Goal: Task Accomplishment & Management: Use online tool/utility

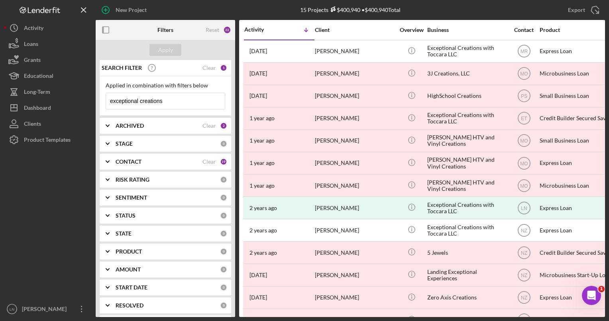
click at [162, 100] on input "exceptional creations" at bounding box center [165, 101] width 119 height 16
drag, startPoint x: 167, startPoint y: 99, endPoint x: 104, endPoint y: 102, distance: 63.4
click at [104, 102] on div "Applied in combination with filters below exceptional creations Icon/Menu Close" at bounding box center [166, 95] width 132 height 39
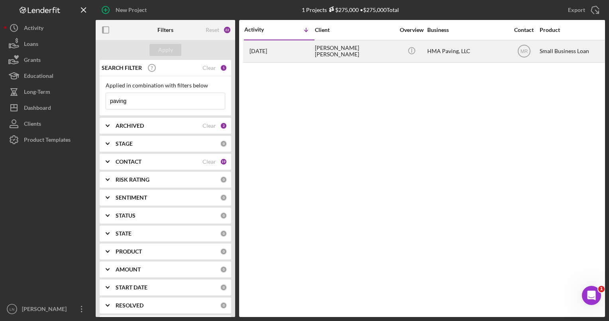
type input "paving"
click at [451, 53] on div "HMA Paving, LLC" at bounding box center [467, 51] width 80 height 21
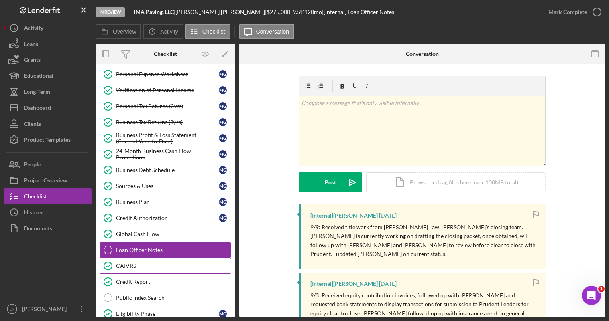
scroll to position [145, 0]
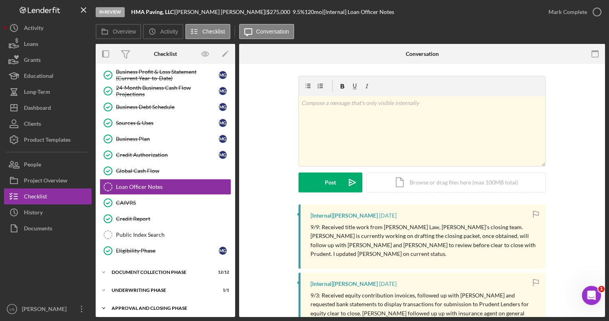
click at [151, 300] on div "Icon/Expander Approval and Closing Phase 4 / 14" at bounding box center [166, 308] width 140 height 16
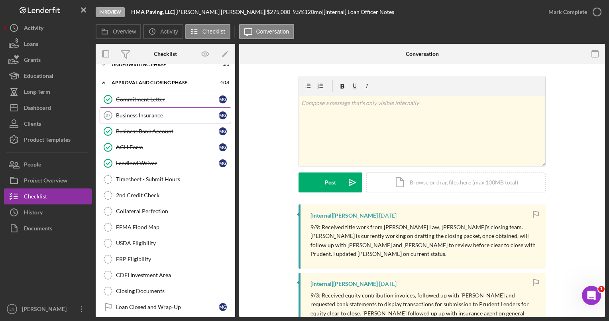
click at [169, 113] on div "Business Insurance" at bounding box center [167, 115] width 103 height 6
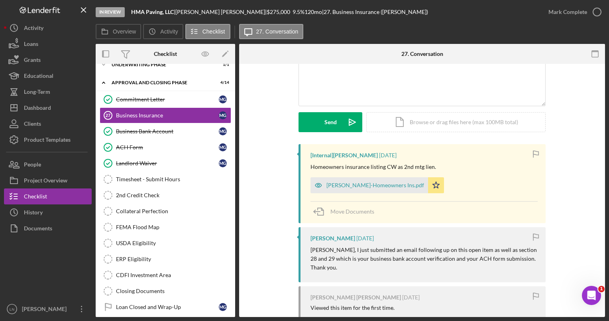
scroll to position [153, 0]
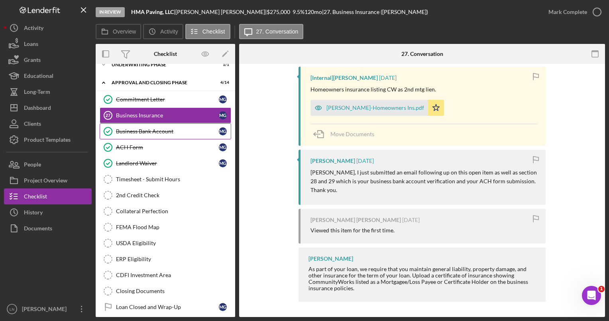
click at [161, 128] on div "Business Bank Account" at bounding box center [167, 131] width 103 height 6
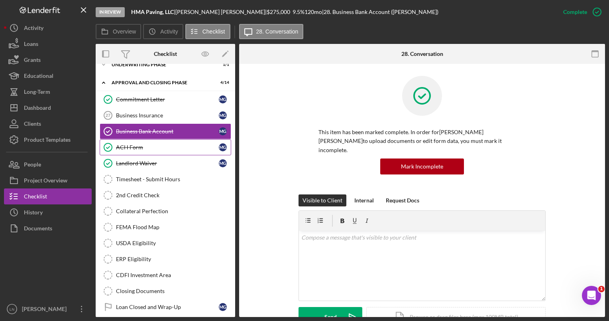
scroll to position [370, 0]
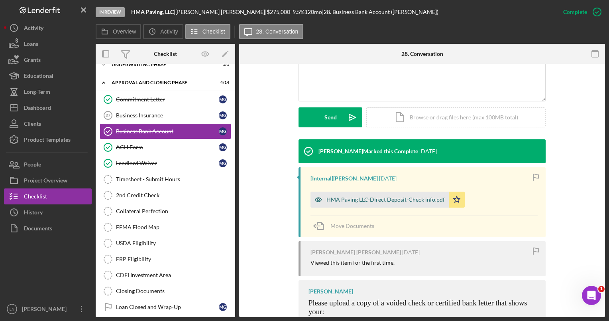
click at [350, 196] on div "HMA Paving LLC-Direct Deposit-Check info.pdf" at bounding box center [385, 199] width 118 height 6
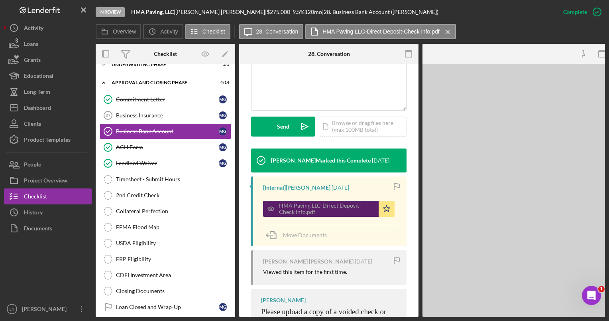
scroll to position [217, 0]
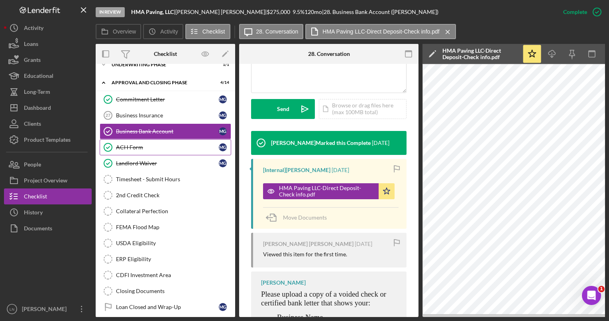
click at [146, 144] on div "ACH Form" at bounding box center [167, 147] width 103 height 6
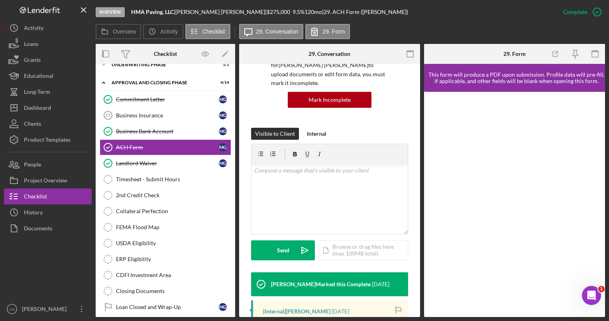
scroll to position [199, 0]
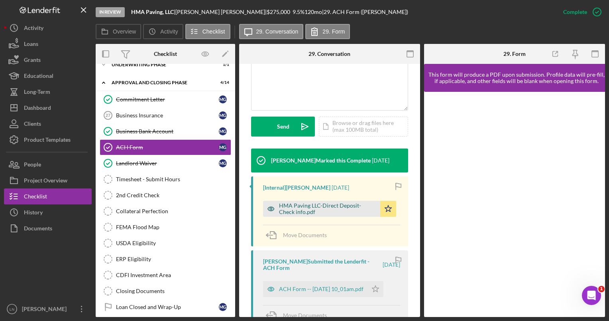
click at [316, 206] on div "HMA Paving LLC-Direct Deposit-Check info.pdf" at bounding box center [327, 208] width 97 height 13
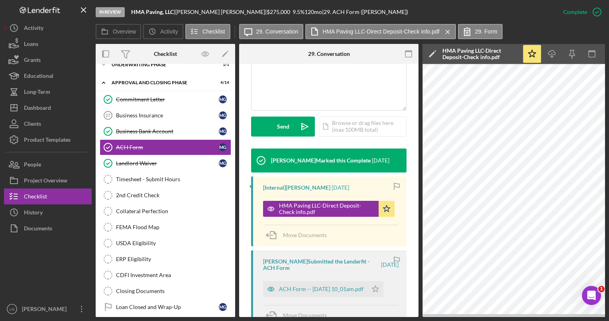
scroll to position [330, 0]
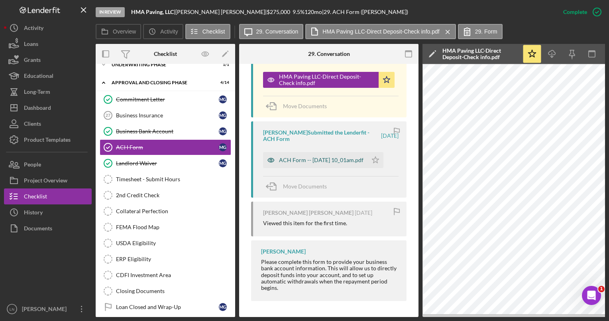
click at [301, 159] on div "ACH Form -- [DATE] 10_01am.pdf" at bounding box center [321, 160] width 85 height 6
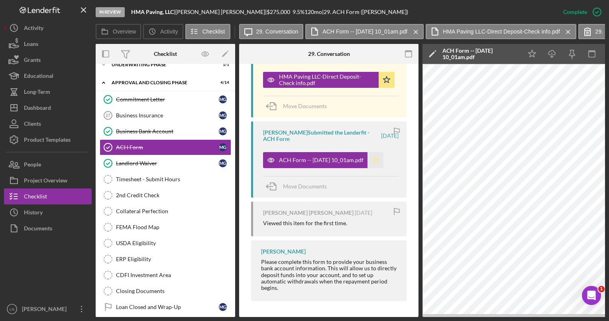
click at [381, 157] on icon "Icon/Star" at bounding box center [376, 160] width 16 height 16
click at [137, 114] on div "Business Insurance" at bounding box center [167, 115] width 103 height 6
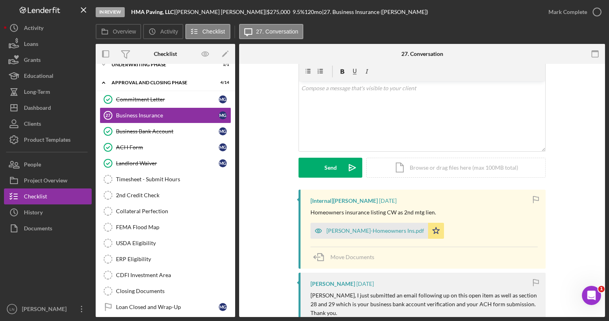
scroll to position [80, 0]
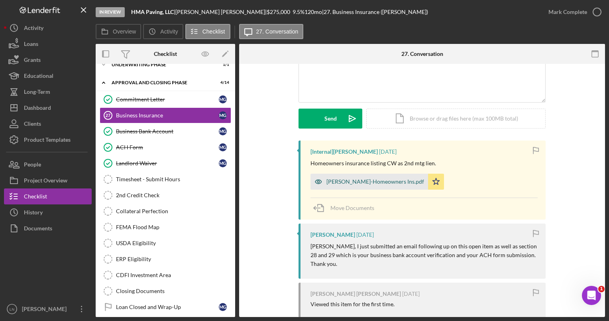
click at [373, 179] on div "[PERSON_NAME]-Homeowners Ins.pdf" at bounding box center [375, 181] width 98 height 6
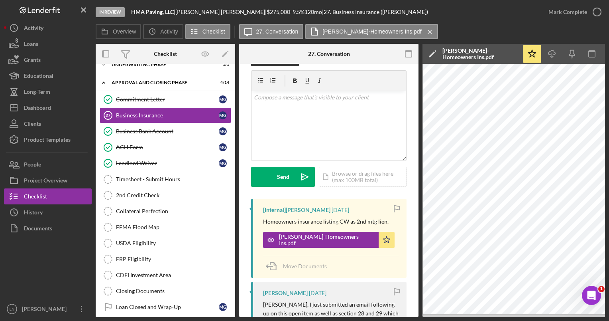
scroll to position [40, 0]
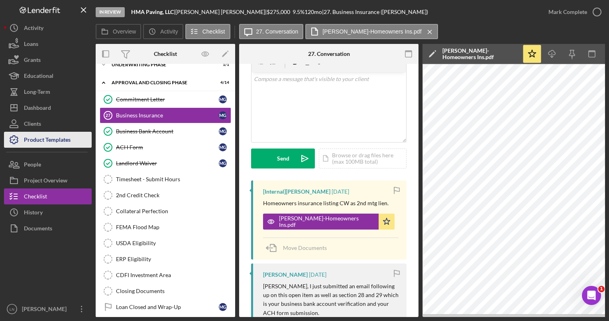
click at [52, 142] on div "Product Templates" at bounding box center [47, 141] width 47 height 18
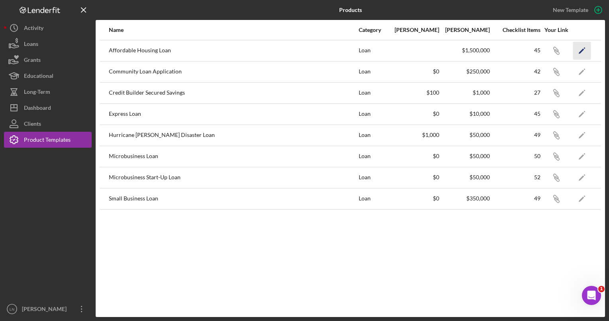
click at [582, 53] on icon "Icon/Edit" at bounding box center [582, 50] width 18 height 18
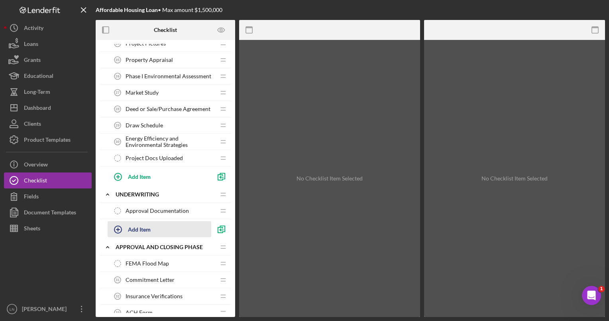
scroll to position [683, 0]
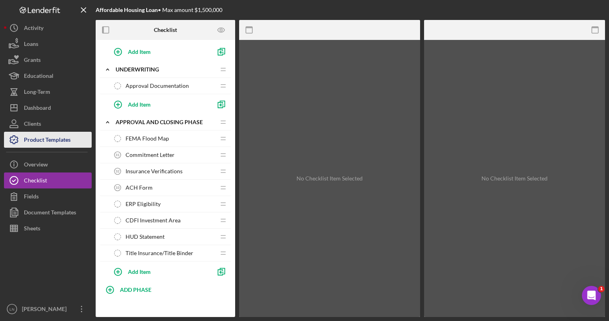
click at [48, 135] on div "Product Templates" at bounding box center [47, 141] width 47 height 18
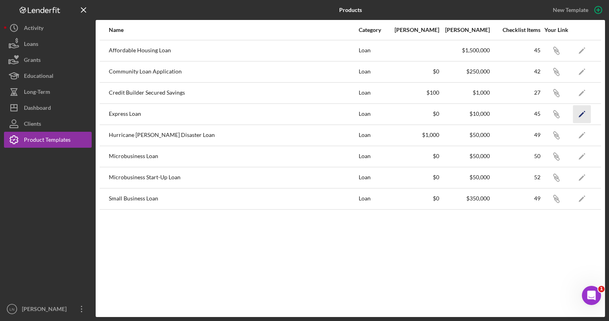
click at [580, 113] on icon "Icon/Edit" at bounding box center [582, 114] width 18 height 18
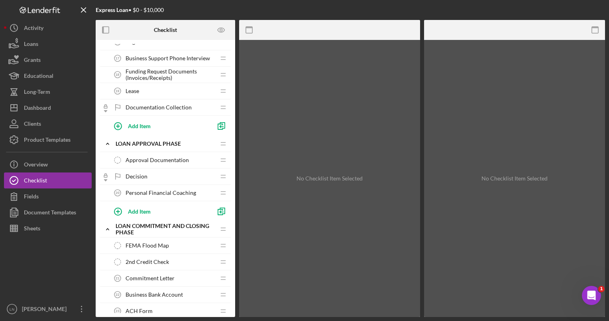
scroll to position [644, 0]
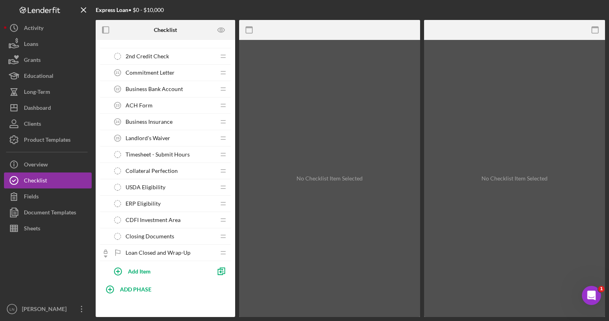
click at [140, 184] on span "USDA Eligibility" at bounding box center [146, 187] width 40 height 6
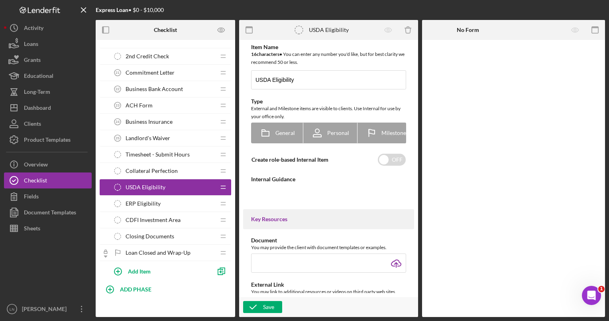
type textarea "<div><a href="[URL][DOMAIN_NAME][DOMAIN_NAME]">Eligibility ([DOMAIN_NAME])</a><…"
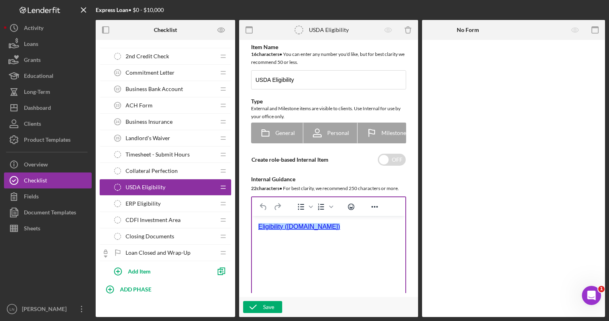
click at [332, 231] on html "﻿Eligibility ([DOMAIN_NAME])" at bounding box center [328, 227] width 153 height 22
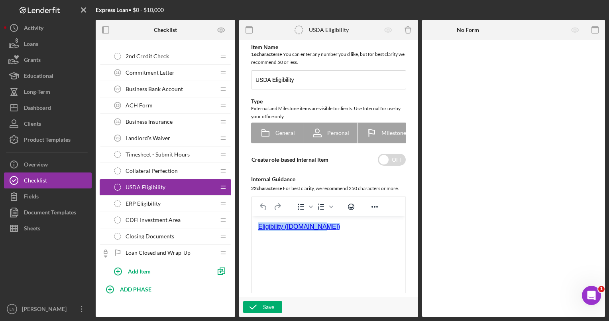
drag, startPoint x: 331, startPoint y: 225, endPoint x: 241, endPoint y: 224, distance: 90.5
click at [252, 224] on html "Eligibility ([DOMAIN_NAME])﻿" at bounding box center [328, 227] width 153 height 22
paste body "Rich Text Area. Press ALT-0 for help."
click at [254, 308] on icon "button" at bounding box center [253, 307] width 20 height 20
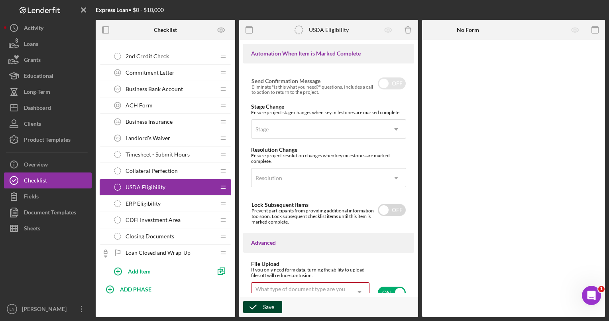
scroll to position [576, 0]
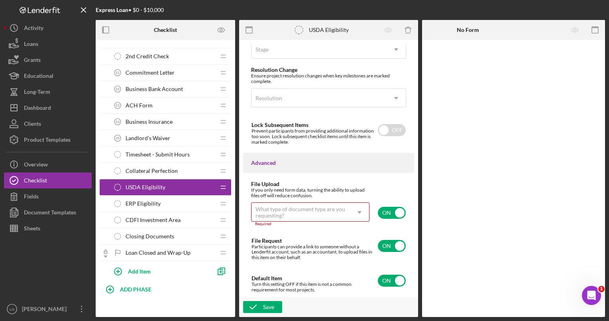
click at [336, 211] on div "What type of document type are you requesting?" at bounding box center [301, 212] width 90 height 13
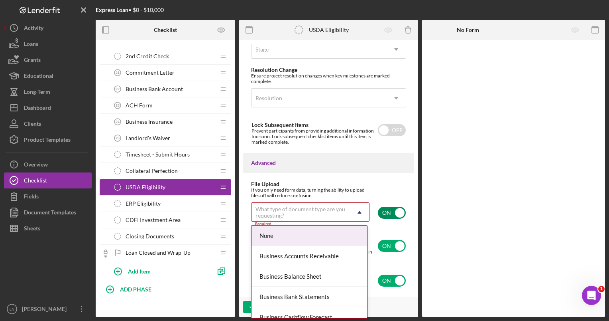
click at [387, 212] on input "checkbox" at bounding box center [392, 212] width 28 height 12
checkbox input "false"
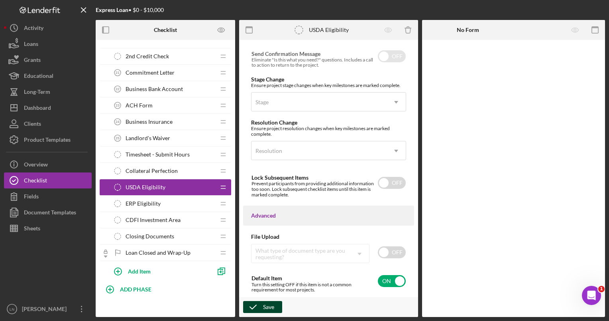
click at [268, 306] on div "Save" at bounding box center [268, 307] width 11 height 12
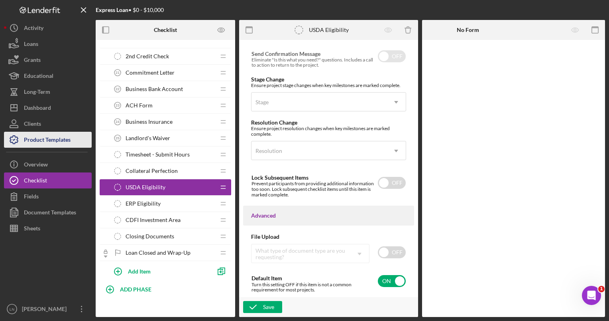
click at [35, 135] on div "Product Templates" at bounding box center [47, 141] width 47 height 18
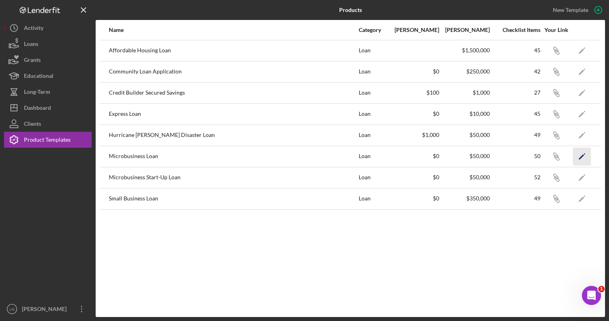
click at [585, 154] on icon "Icon/Edit" at bounding box center [582, 156] width 18 height 18
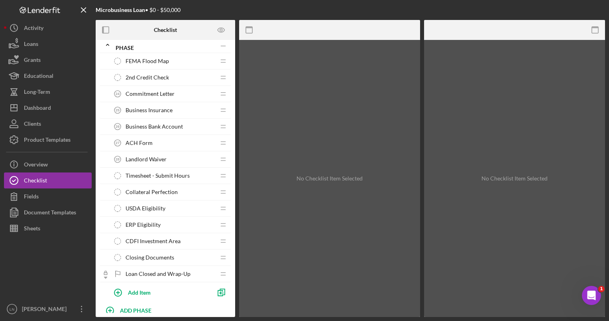
scroll to position [725, 0]
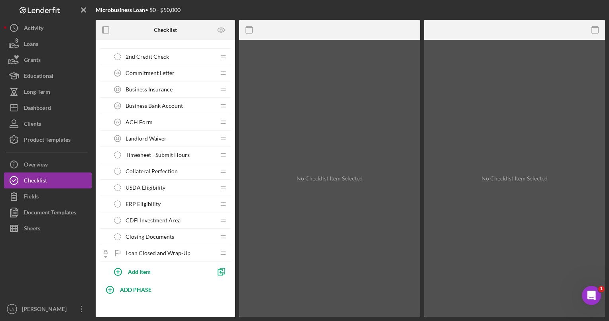
click at [146, 184] on span "USDA Eligibility" at bounding box center [146, 187] width 40 height 6
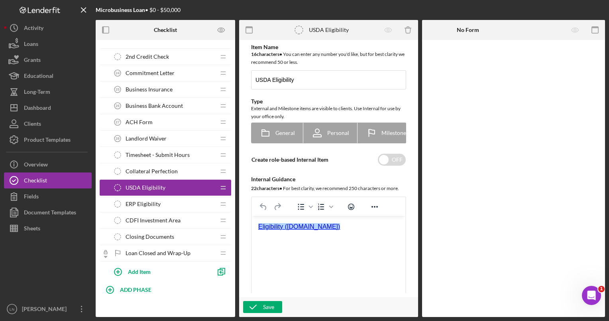
click at [320, 229] on div "﻿Eligibility ([DOMAIN_NAME])" at bounding box center [328, 226] width 141 height 9
drag, startPoint x: 321, startPoint y: 228, endPoint x: 482, endPoint y: 446, distance: 270.2
click at [252, 228] on html "Eligibility ([DOMAIN_NAME])﻿" at bounding box center [328, 227] width 153 height 22
paste body "Rich Text Area. Press ALT-0 for help."
click at [265, 305] on div "Save" at bounding box center [268, 307] width 11 height 12
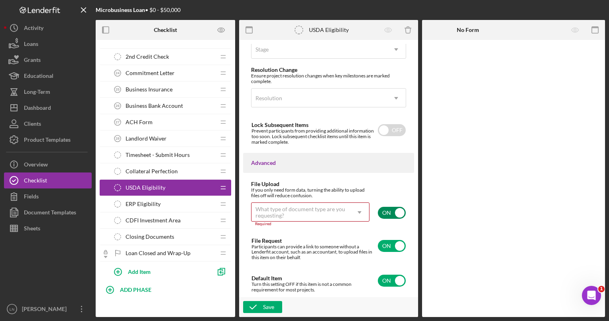
click at [387, 213] on input "checkbox" at bounding box center [392, 212] width 28 height 12
checkbox input "false"
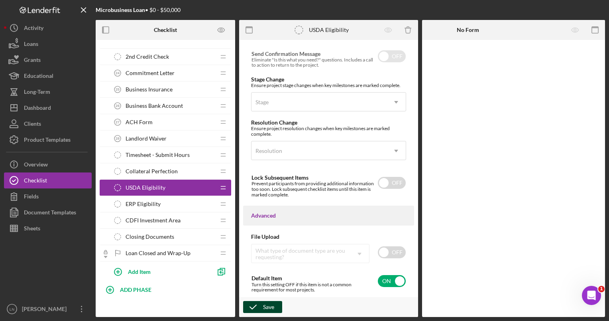
click at [260, 308] on icon "button" at bounding box center [253, 307] width 20 height 20
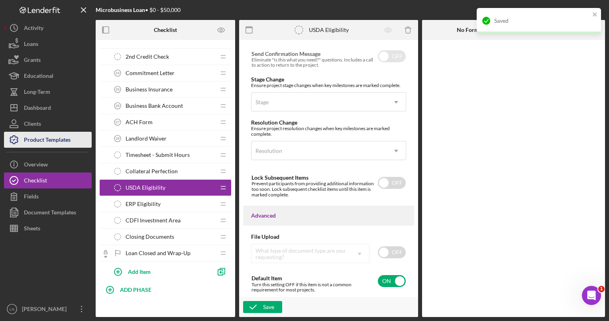
click at [47, 138] on div "Product Templates" at bounding box center [47, 141] width 47 height 18
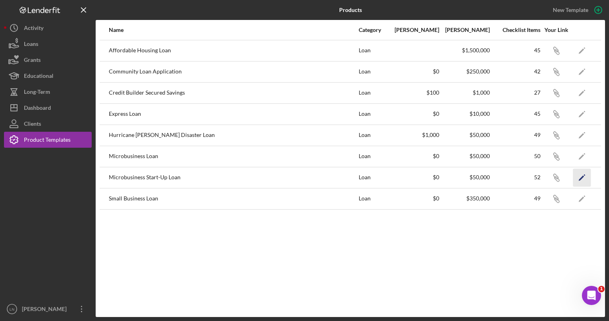
click at [581, 175] on icon "Icon/Edit" at bounding box center [582, 177] width 18 height 18
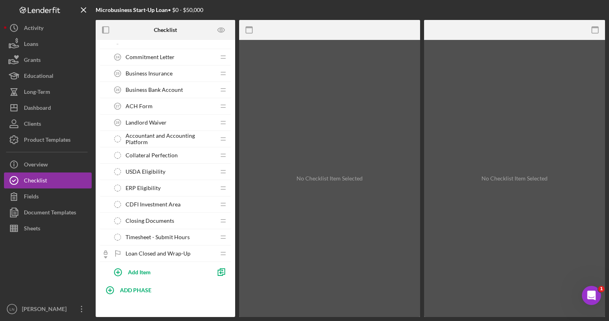
scroll to position [757, 0]
click at [161, 168] on span "USDA Eligibility" at bounding box center [146, 171] width 40 height 6
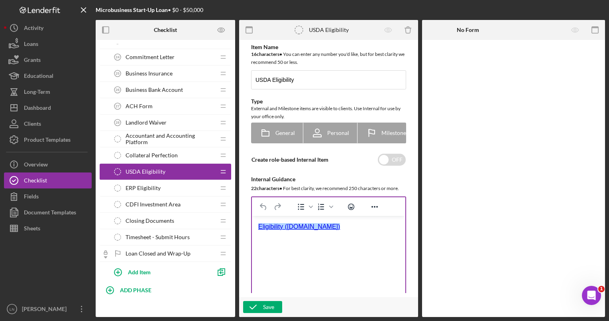
click at [319, 228] on div "﻿Eligibility ([DOMAIN_NAME])" at bounding box center [328, 226] width 141 height 9
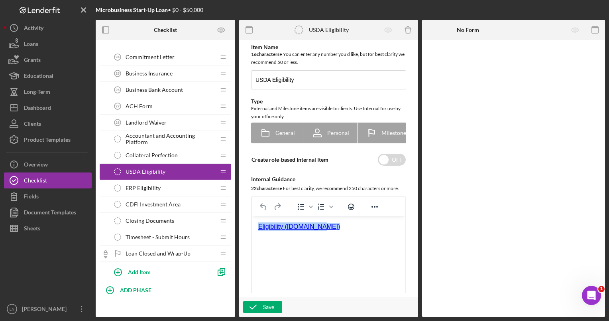
drag, startPoint x: 325, startPoint y: 226, endPoint x: 245, endPoint y: 228, distance: 80.5
click at [252, 228] on html "Eligibility ([DOMAIN_NAME])﻿" at bounding box center [328, 227] width 153 height 22
paste body "Rich Text Area. Press ALT-0 for help."
click at [265, 306] on div "Save" at bounding box center [268, 307] width 11 height 12
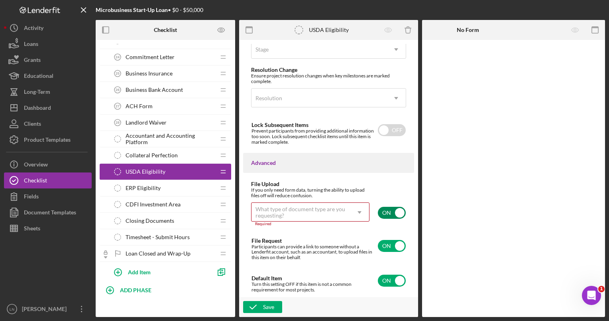
click at [387, 216] on input "checkbox" at bounding box center [392, 212] width 28 height 12
checkbox input "false"
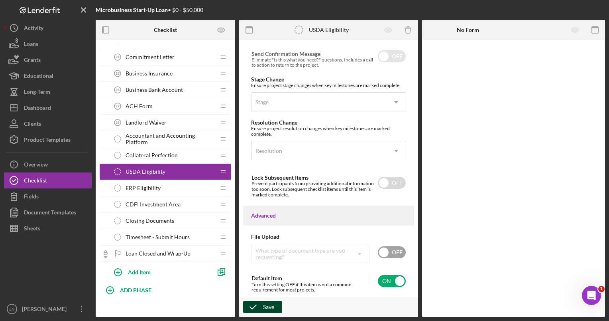
click at [264, 307] on div "Save" at bounding box center [268, 307] width 11 height 12
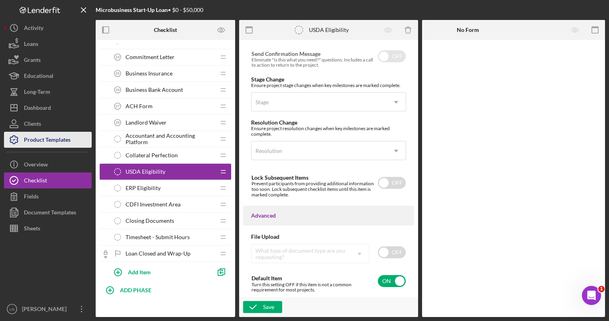
click at [50, 138] on div "Product Templates" at bounding box center [47, 141] width 47 height 18
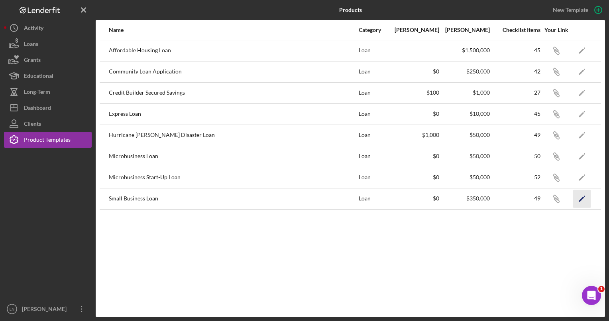
click at [582, 197] on polygon "button" at bounding box center [582, 199] width 6 height 6
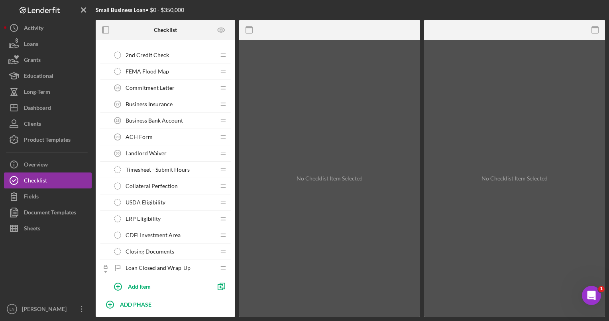
scroll to position [709, 0]
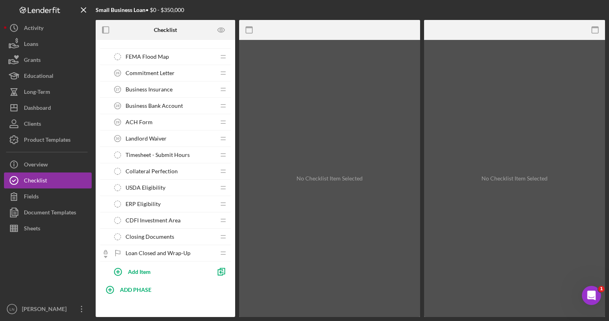
click at [149, 185] on span "USDA Eligibility" at bounding box center [146, 187] width 40 height 6
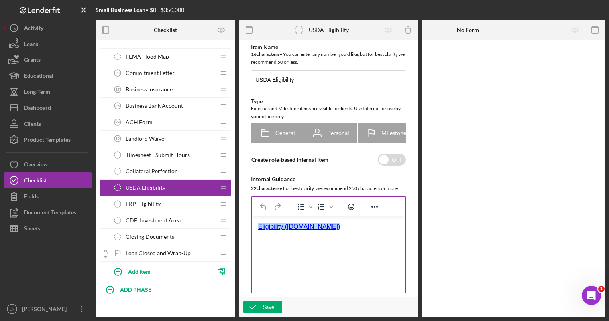
click at [312, 229] on link "﻿Eligibility ([DOMAIN_NAME])" at bounding box center [299, 226] width 82 height 7
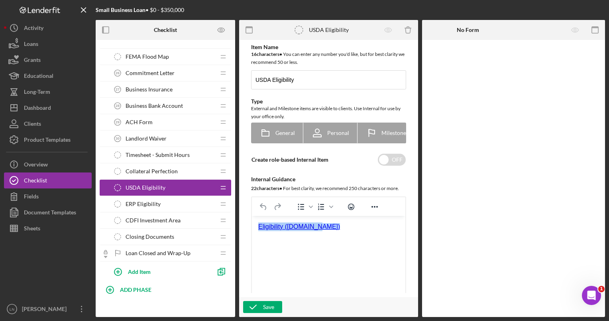
drag, startPoint x: 323, startPoint y: 226, endPoint x: 490, endPoint y: 445, distance: 275.3
click at [252, 228] on html "Eligibility ([DOMAIN_NAME])" at bounding box center [328, 227] width 153 height 22
paste body "Rich Text Area. Press ALT-0 for help."
click at [265, 305] on div "Save" at bounding box center [268, 307] width 11 height 12
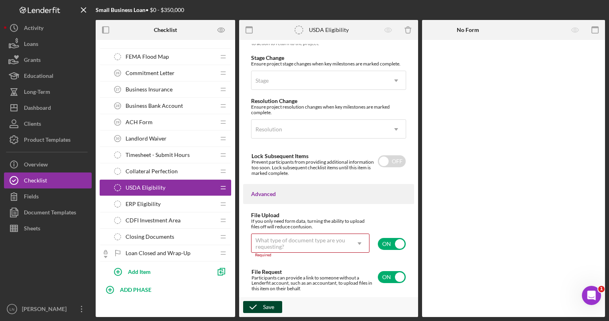
scroll to position [576, 0]
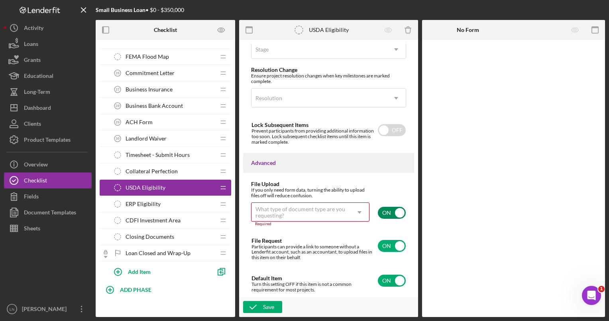
click at [388, 216] on input "checkbox" at bounding box center [392, 212] width 28 height 12
checkbox input "false"
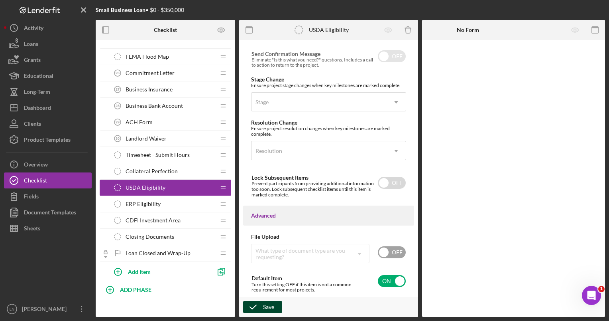
click at [264, 304] on div "Save" at bounding box center [268, 307] width 11 height 12
